Goal: Task Accomplishment & Management: Complete application form

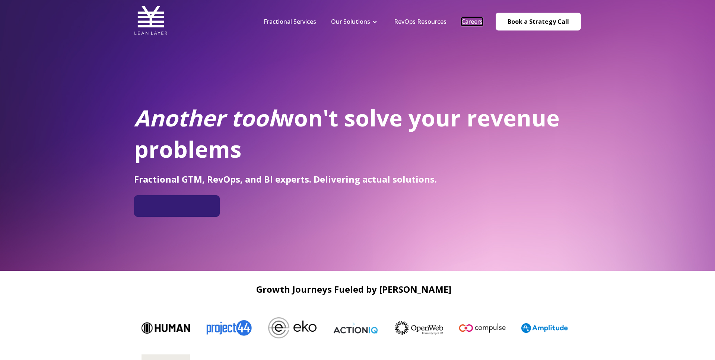
click at [467, 24] on link "Careers" at bounding box center [471, 21] width 21 height 8
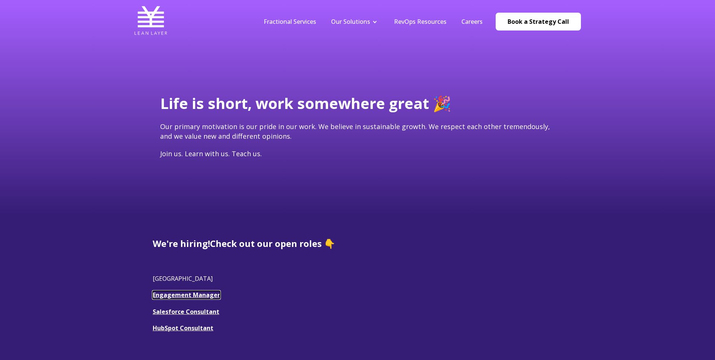
click at [186, 294] on link "Engagement Manager" at bounding box center [186, 295] width 67 height 8
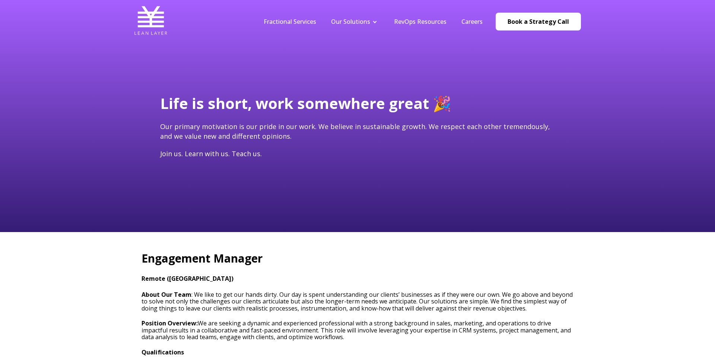
type input "[PERSON_NAME][EMAIL_ADDRESS]"
